Goal: Find specific page/section: Find specific page/section

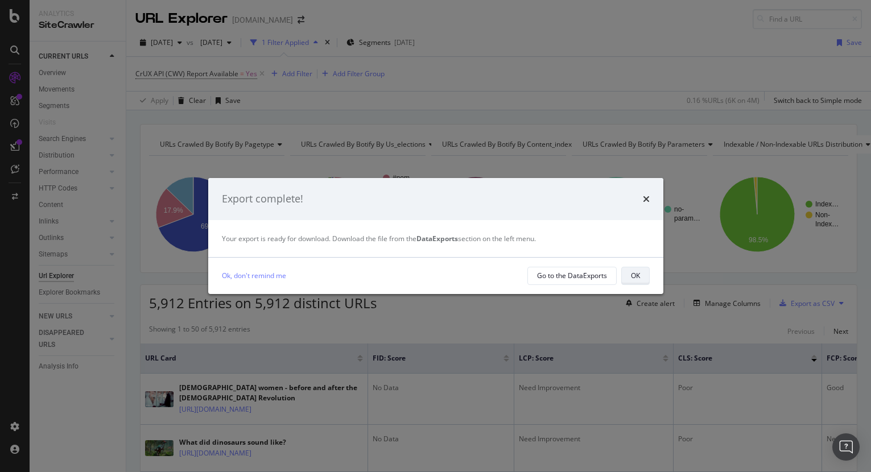
click at [633, 272] on div "OK" at bounding box center [635, 276] width 9 height 10
